Goal: Task Accomplishment & Management: Complete application form

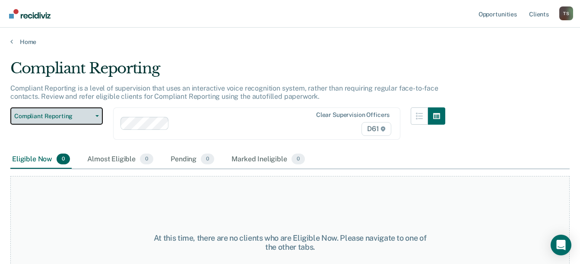
click at [86, 117] on span "Compliant Reporting" at bounding box center [53, 116] width 78 height 7
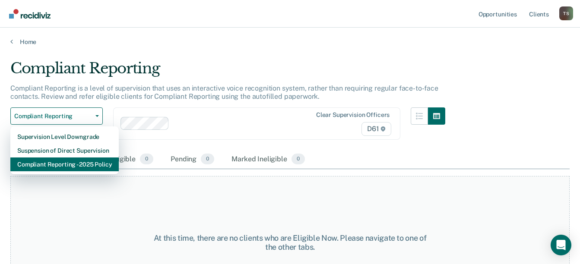
click at [64, 159] on div "Compliant Reporting - 2025 Policy" at bounding box center [64, 165] width 95 height 14
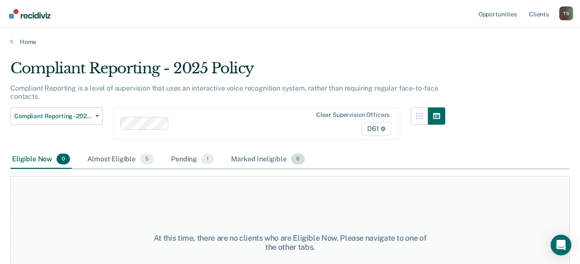
click at [251, 156] on div "Marked Ineligible 6" at bounding box center [267, 159] width 77 height 19
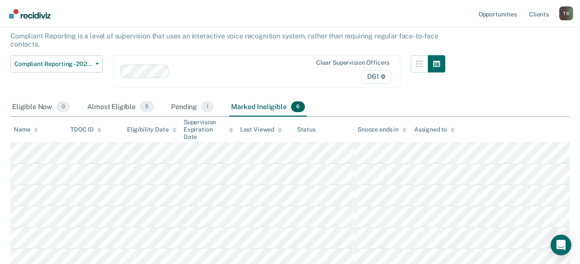
scroll to position [58, 0]
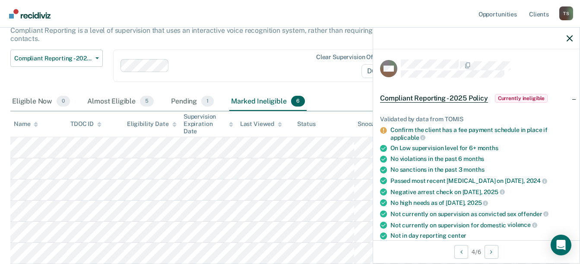
click at [521, 99] on span "Currently ineligible" at bounding box center [521, 98] width 53 height 9
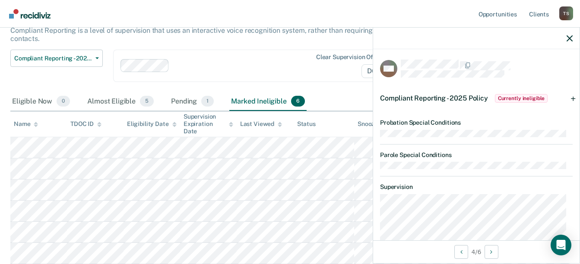
click at [567, 97] on div "Compliant Reporting - 2025 Policy Currently ineligible" at bounding box center [476, 99] width 207 height 28
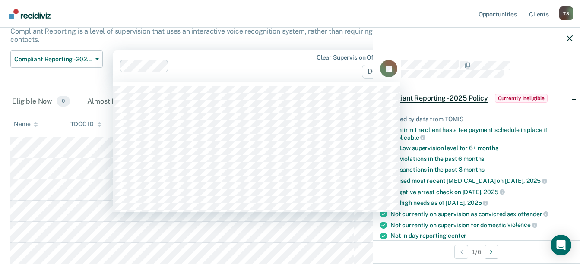
click at [330, 72] on div "Clear supervision officers D61" at bounding box center [353, 66] width 82 height 25
click at [74, 86] on div "Compliant Reporting - 2025 Policy Supervision Level Downgrade Suspension of Dir…" at bounding box center [56, 72] width 92 height 42
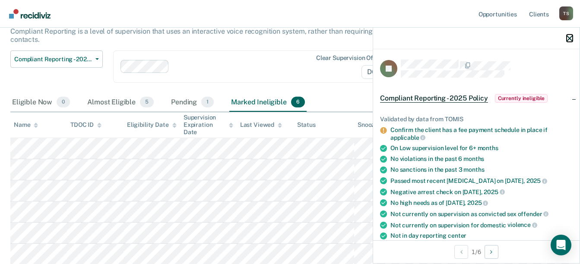
click at [571, 38] on icon "button" at bounding box center [570, 38] width 6 height 6
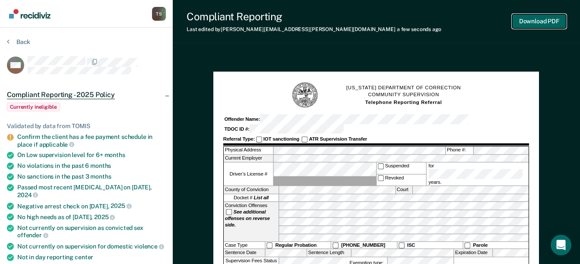
click at [535, 19] on button "Download PDF" at bounding box center [539, 21] width 54 height 14
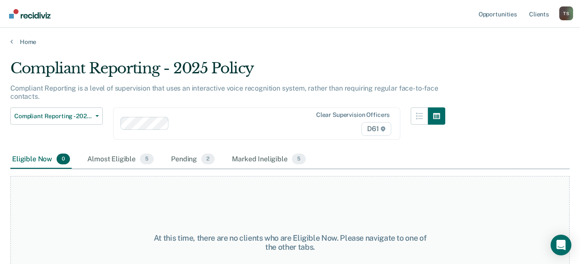
scroll to position [45, 0]
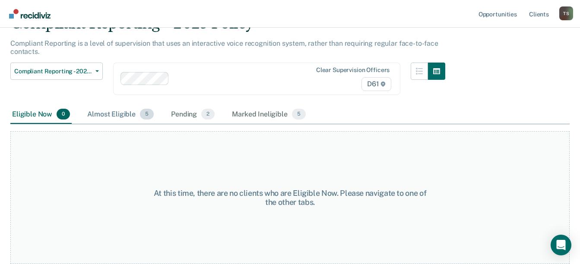
click at [116, 114] on div "Almost Eligible 5" at bounding box center [121, 114] width 70 height 19
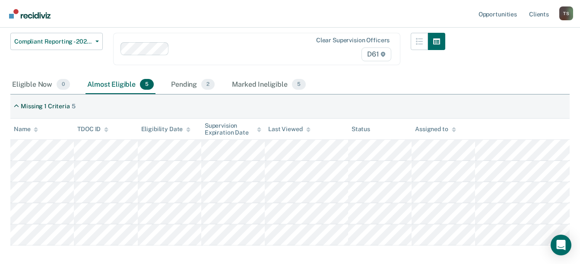
scroll to position [88, 0]
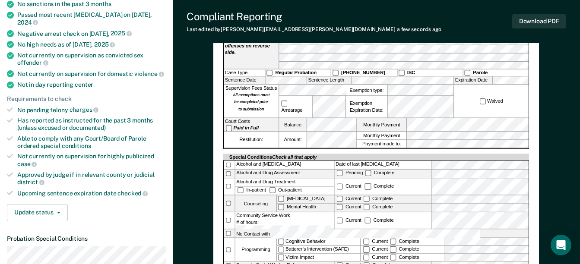
scroll to position [130, 0]
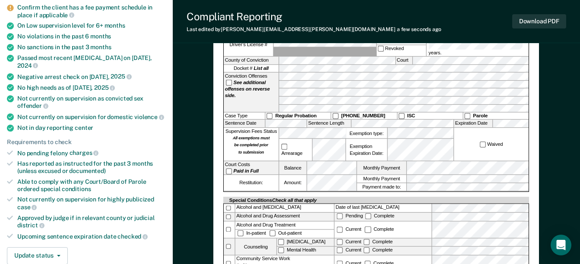
click at [229, 213] on label at bounding box center [229, 217] width 11 height 8
click at [548, 20] on button "Download PDF" at bounding box center [539, 21] width 54 height 14
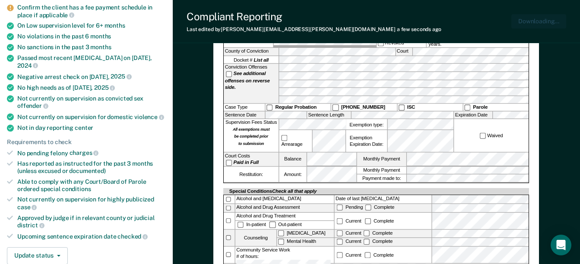
scroll to position [0, 0]
